Goal: Task Accomplishment & Management: Use online tool/utility

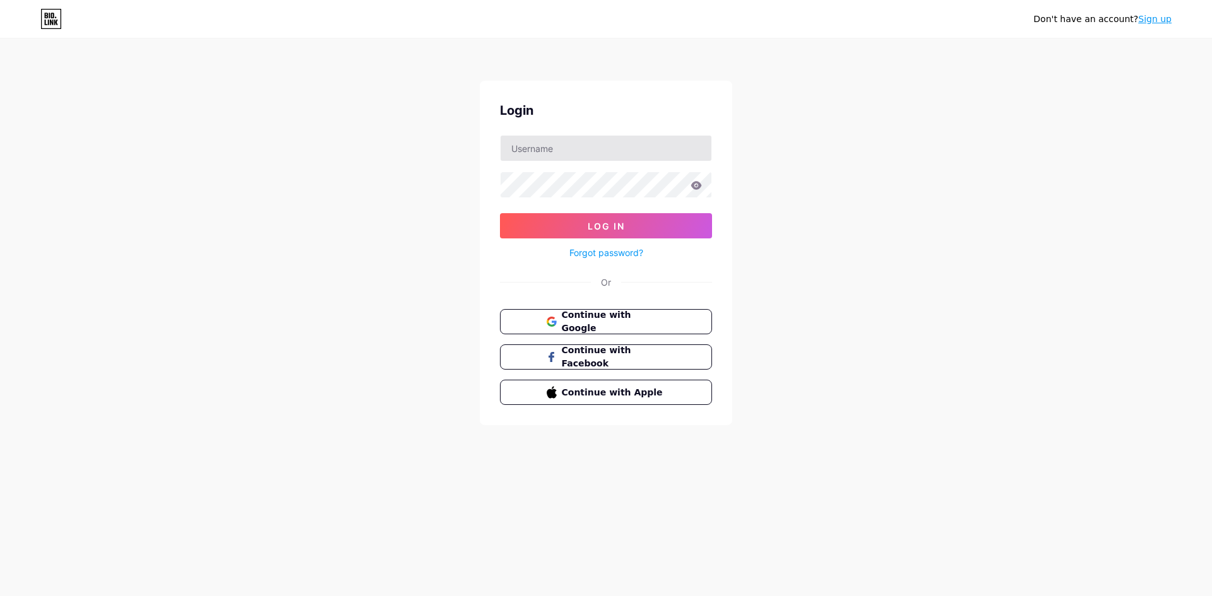
click at [528, 141] on input "text" at bounding box center [605, 148] width 211 height 25
type input "[EMAIL_ADDRESS][DOMAIN_NAME]"
click at [695, 181] on icon at bounding box center [695, 185] width 11 height 9
click at [619, 229] on span "Log In" at bounding box center [606, 226] width 37 height 11
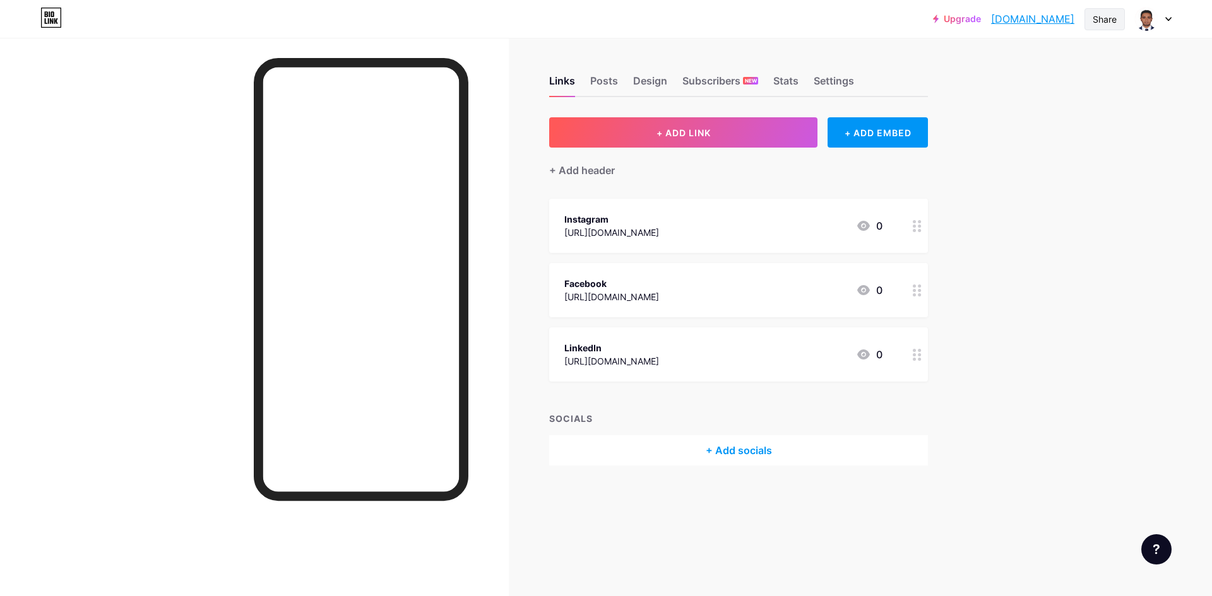
click at [1087, 16] on div "Share" at bounding box center [1104, 19] width 40 height 22
click at [1022, 59] on div "Copy link" at bounding box center [1030, 65] width 188 height 30
click at [1003, 67] on div "Copied" at bounding box center [993, 64] width 35 height 15
click at [1005, 66] on div "Copy link" at bounding box center [999, 64] width 47 height 15
click at [1005, 66] on div "Copied" at bounding box center [993, 64] width 35 height 15
